Goal: Transaction & Acquisition: Purchase product/service

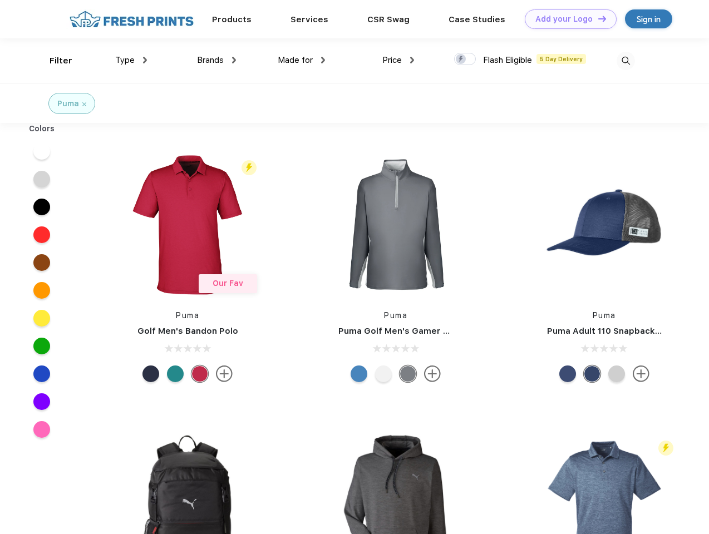
scroll to position [1, 0]
click at [566, 19] on link "Add your Logo Design Tool" at bounding box center [571, 18] width 92 height 19
click at [0, 0] on div "Design Tool" at bounding box center [0, 0] width 0 height 0
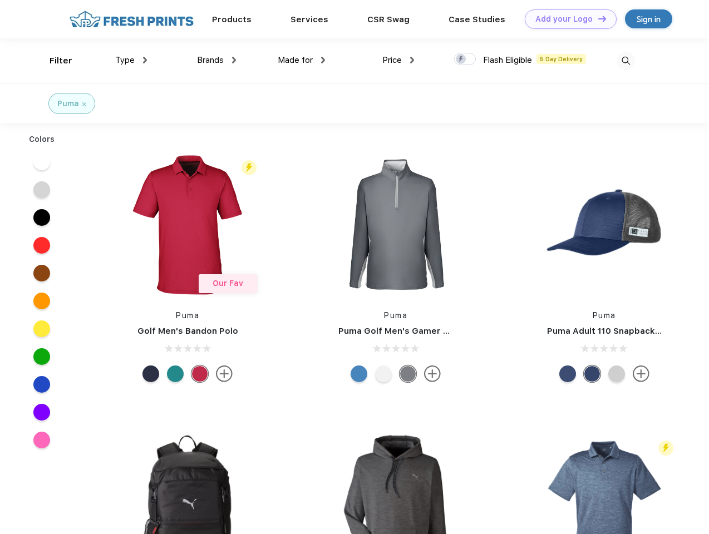
click at [597, 18] on link "Add your Logo Design Tool" at bounding box center [571, 18] width 92 height 19
click at [53, 61] on div "Filter" at bounding box center [61, 61] width 23 height 13
click at [131, 60] on span "Type" at bounding box center [124, 60] width 19 height 10
click at [216, 60] on span "Brands" at bounding box center [210, 60] width 27 height 10
click at [302, 60] on span "Made for" at bounding box center [295, 60] width 35 height 10
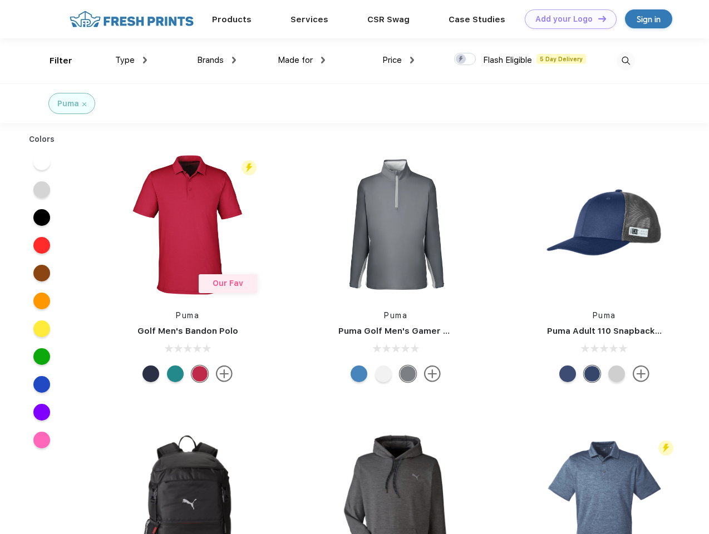
click at [398, 60] on span "Price" at bounding box center [391, 60] width 19 height 10
click at [465, 60] on div at bounding box center [465, 59] width 22 height 12
click at [461, 60] on input "checkbox" at bounding box center [457, 55] width 7 height 7
click at [625, 61] on img at bounding box center [625, 61] width 18 height 18
